Goal: Task Accomplishment & Management: Complete application form

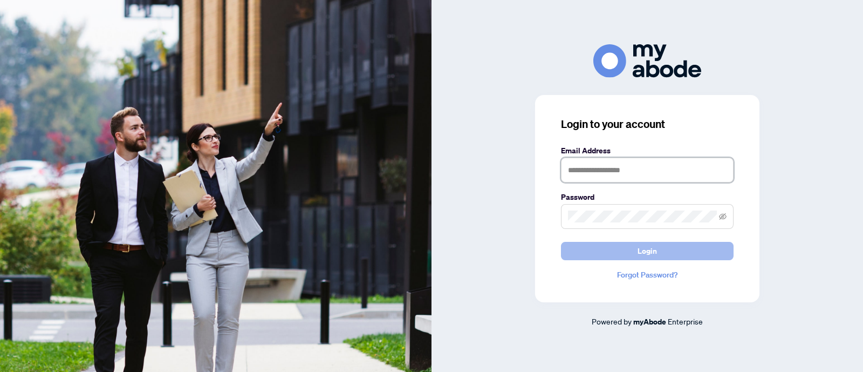
type input "**********"
click at [601, 252] on button "Login" at bounding box center [647, 251] width 173 height 18
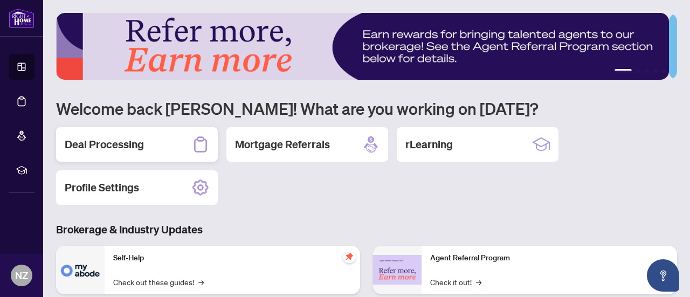
click at [136, 141] on h2 "Deal Processing" at bounding box center [104, 144] width 79 height 15
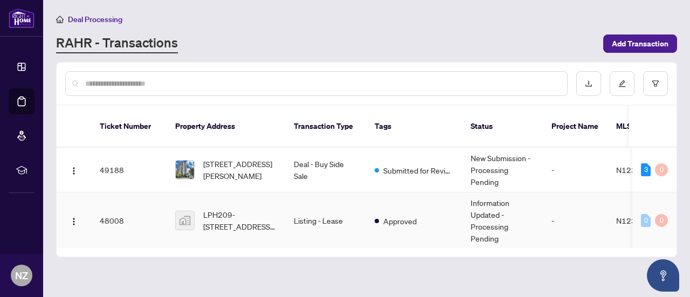
scroll to position [54, 0]
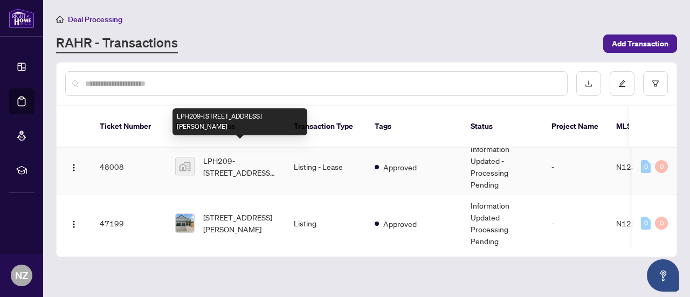
click at [249, 157] on span "LPH209-15 North Park Road, Vaughan, ON, Canada" at bounding box center [239, 167] width 73 height 24
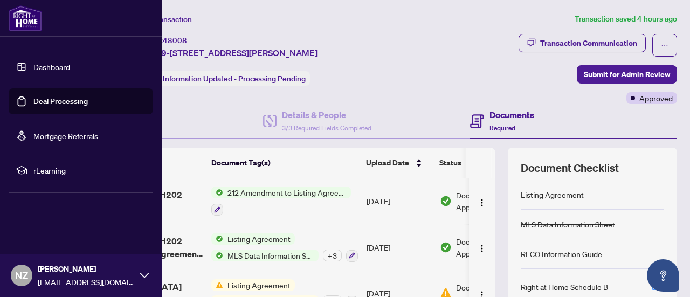
click at [35, 66] on link "Dashboard" at bounding box center [51, 67] width 37 height 10
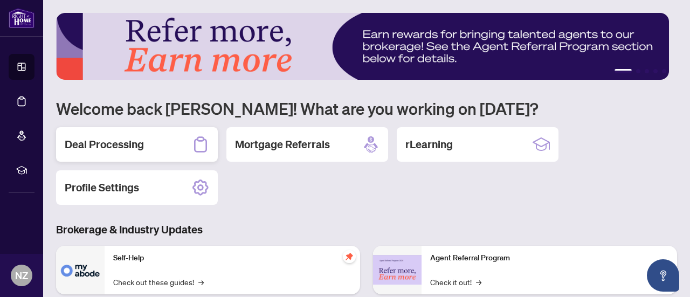
click at [129, 141] on h2 "Deal Processing" at bounding box center [104, 144] width 79 height 15
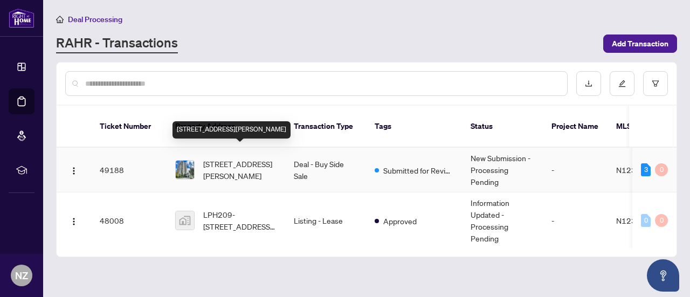
click at [238, 158] on span "408-7 North Park Rd, Vaughan, Ontario L4J 0C9, Canada" at bounding box center [239, 170] width 73 height 24
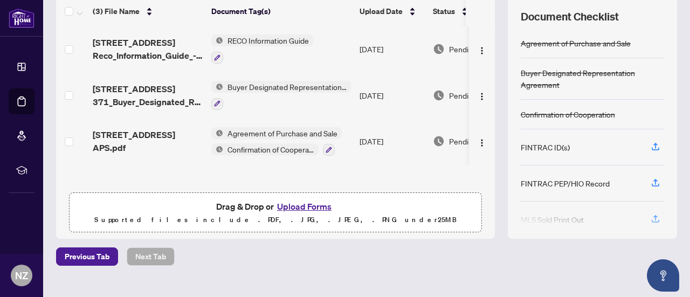
scroll to position [162, 0]
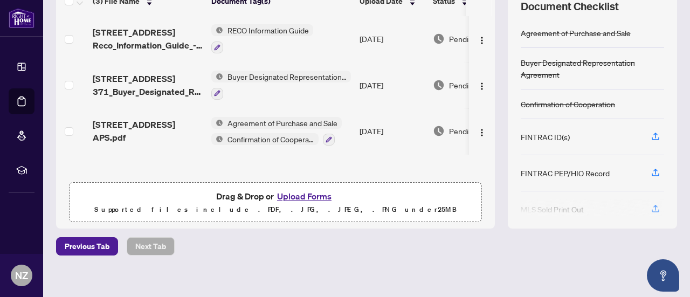
click at [295, 195] on button "Upload Forms" at bounding box center [304, 196] width 61 height 14
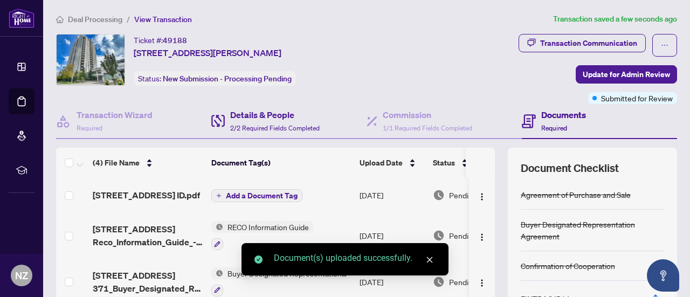
scroll to position [0, 0]
click at [248, 198] on span "Add a Document Tag" at bounding box center [262, 196] width 72 height 8
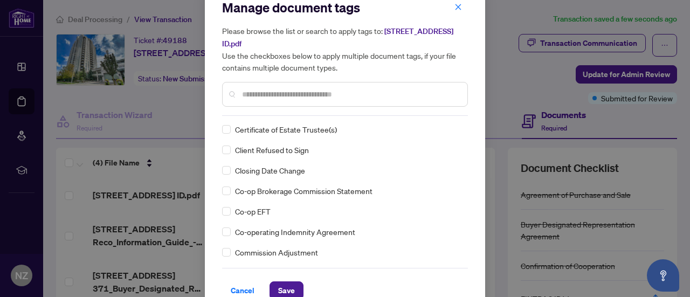
scroll to position [36, 0]
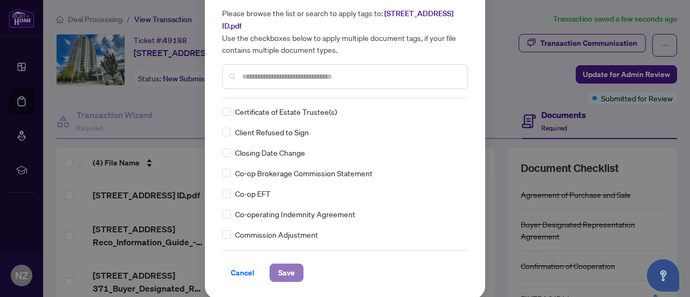
click at [291, 272] on button "Save" at bounding box center [287, 273] width 34 height 18
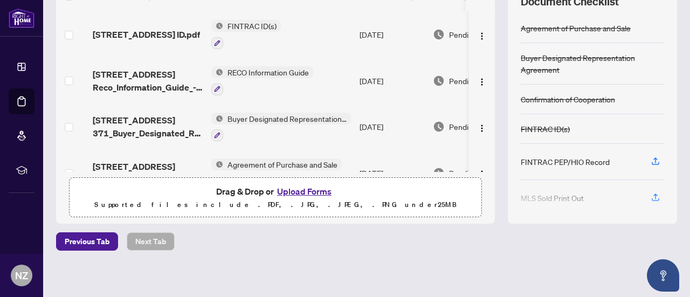
scroll to position [169, 0]
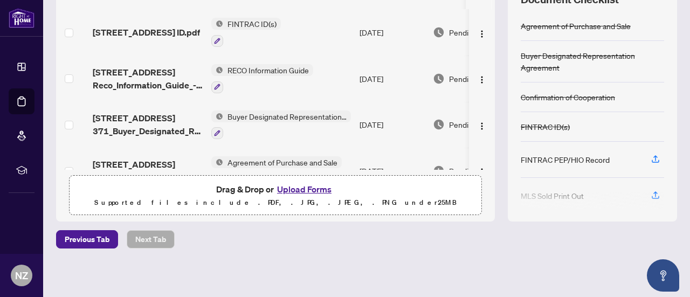
click at [299, 188] on button "Upload Forms" at bounding box center [304, 189] width 61 height 14
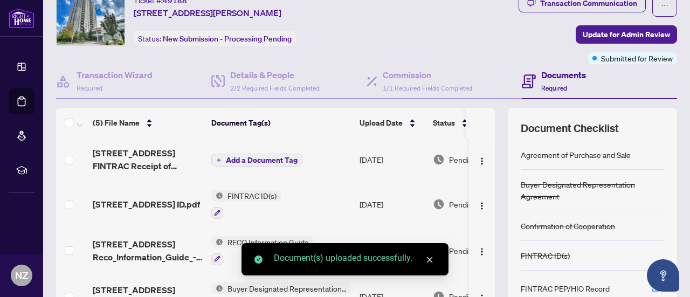
scroll to position [0, 0]
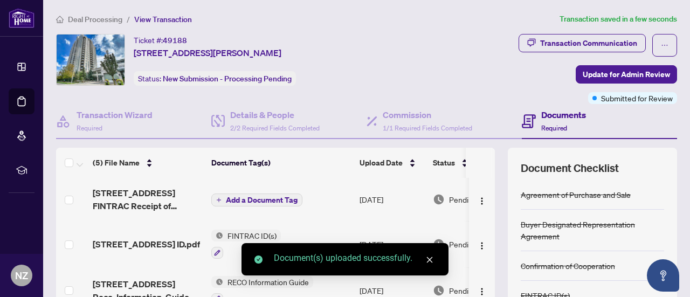
click at [258, 196] on span "Add a Document Tag" at bounding box center [262, 200] width 72 height 8
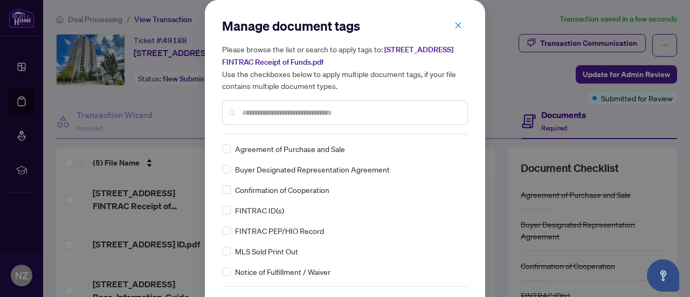
click at [245, 114] on input "text" at bounding box center [350, 113] width 217 height 12
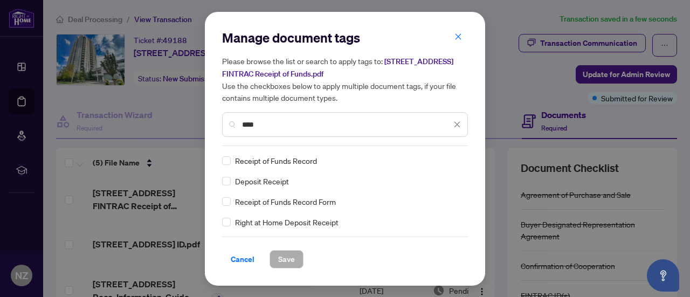
type input "****"
click at [285, 262] on span "Save" at bounding box center [286, 259] width 17 height 17
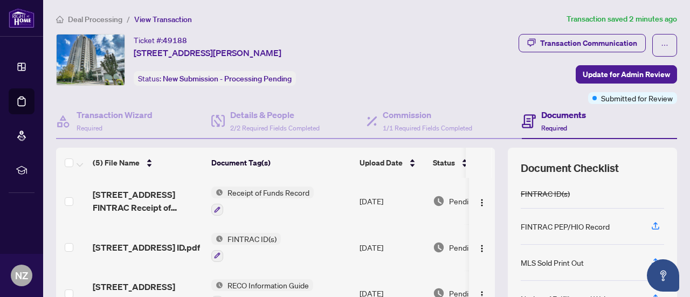
scroll to position [169, 0]
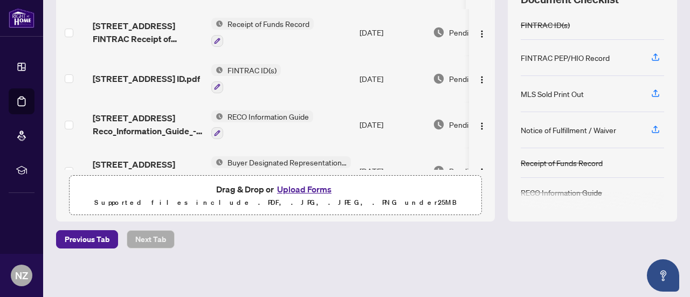
click at [287, 185] on button "Upload Forms" at bounding box center [304, 189] width 61 height 14
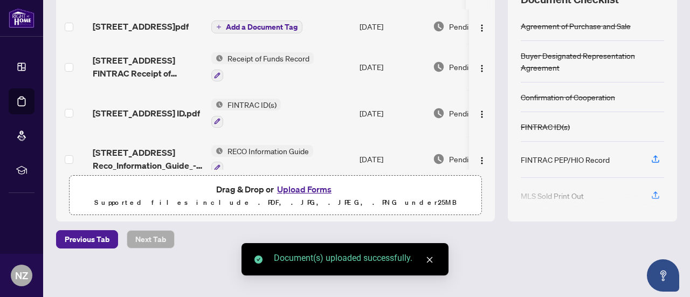
scroll to position [7, 0]
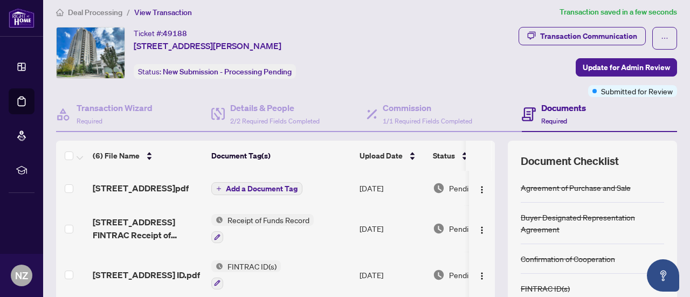
click at [257, 190] on span "Add a Document Tag" at bounding box center [262, 189] width 72 height 8
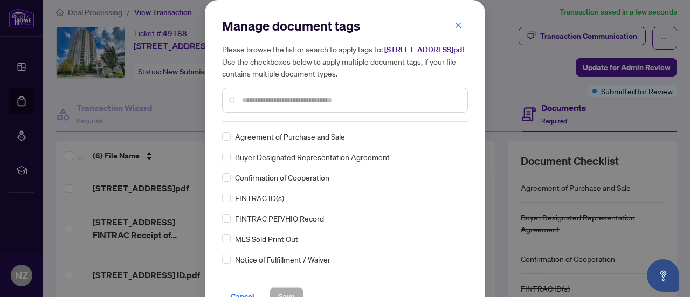
click at [261, 106] on input "text" at bounding box center [350, 100] width 217 height 12
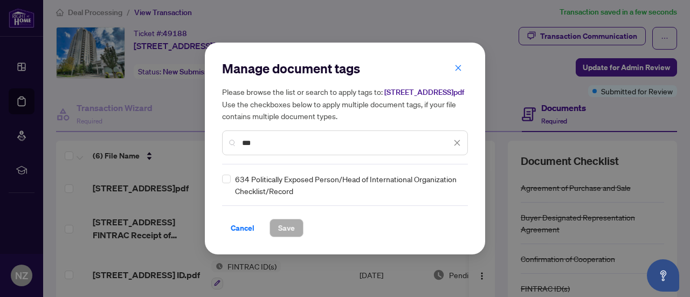
type input "***"
click at [276, 232] on button "Save" at bounding box center [287, 228] width 34 height 18
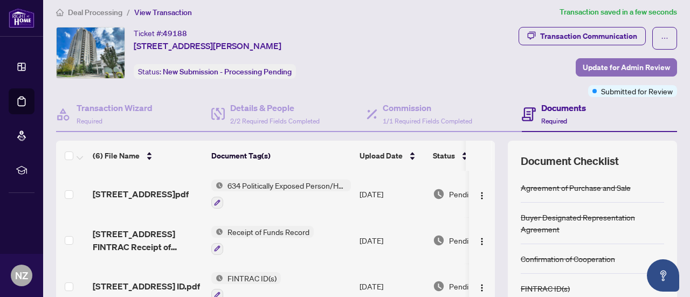
click at [610, 68] on span "Update for Admin Review" at bounding box center [626, 67] width 87 height 17
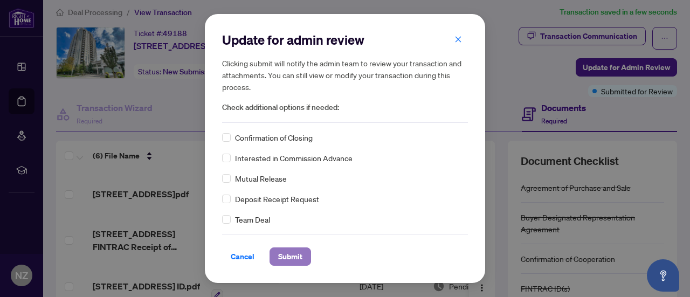
click at [306, 255] on button "Submit" at bounding box center [291, 256] width 42 height 18
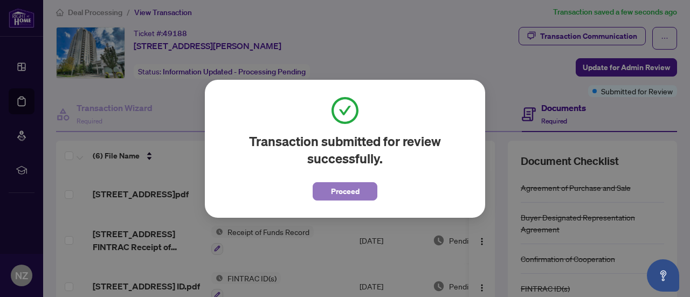
click at [328, 194] on button "Proceed" at bounding box center [345, 191] width 65 height 18
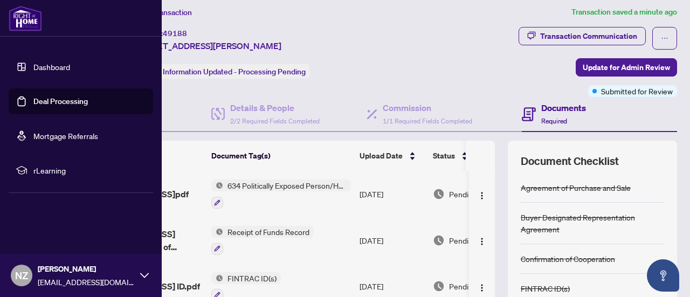
click at [33, 65] on link "Dashboard" at bounding box center [51, 67] width 37 height 10
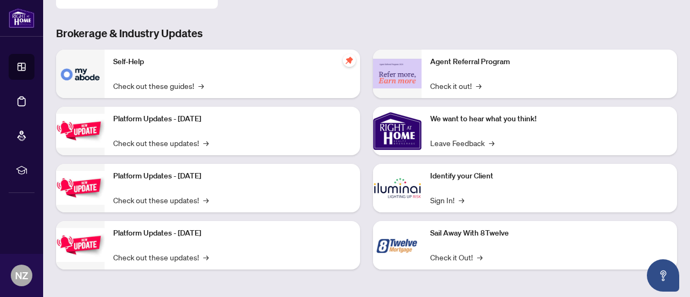
scroll to position [142, 0]
